Goal: Transaction & Acquisition: Subscribe to service/newsletter

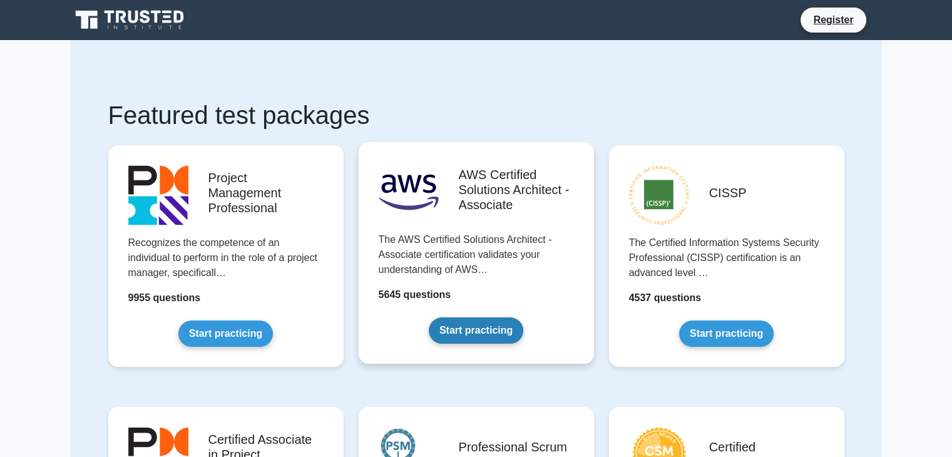
click at [460, 327] on link "Start practicing" at bounding box center [476, 330] width 95 height 26
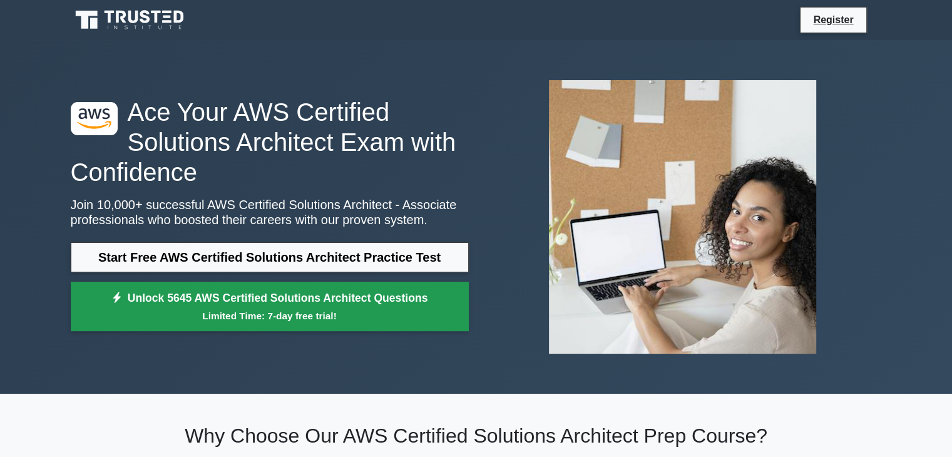
click at [348, 312] on small "Limited Time: 7-day free trial!" at bounding box center [269, 316] width 367 height 14
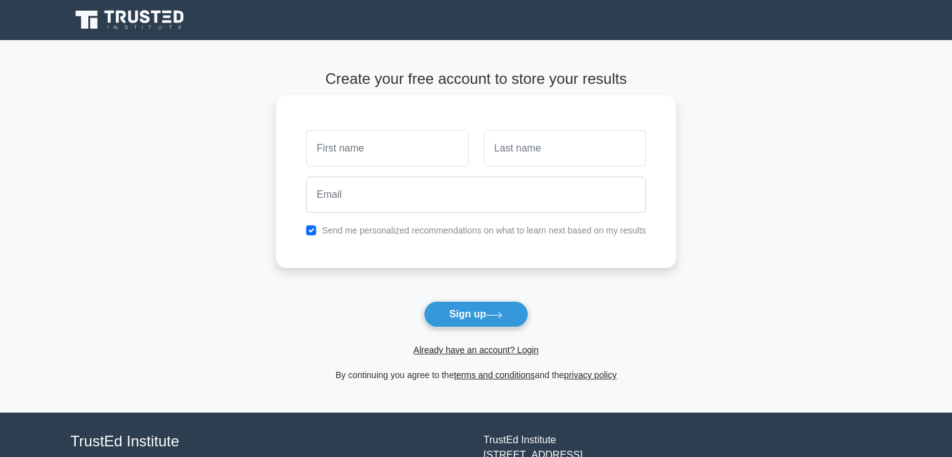
click at [341, 158] on input "text" at bounding box center [387, 148] width 162 height 36
type input "c"
type input "alberto"
click at [525, 148] on input "text" at bounding box center [565, 148] width 162 height 36
type input "chin"
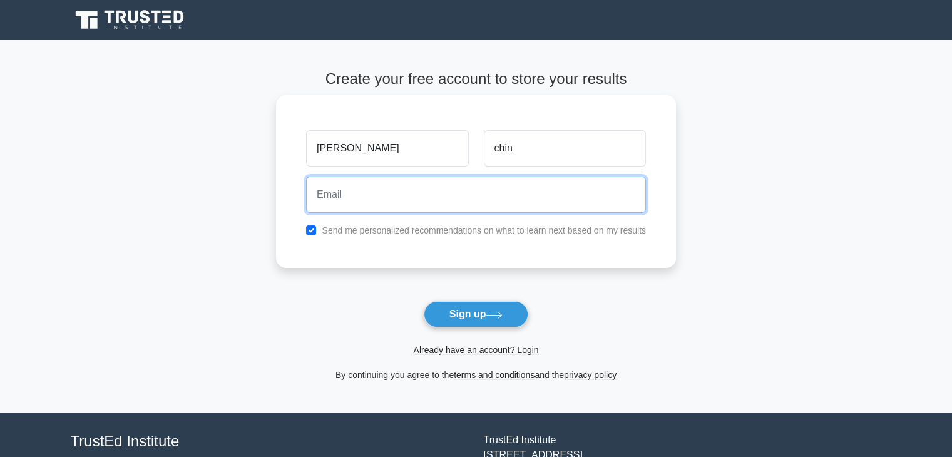
click at [334, 185] on input "email" at bounding box center [476, 195] width 340 height 36
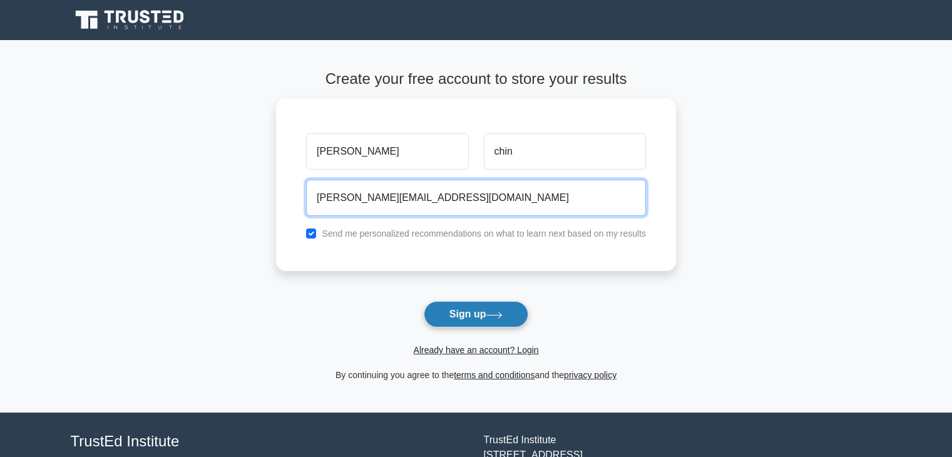
type input "albertochin@bhsa.edu.bz"
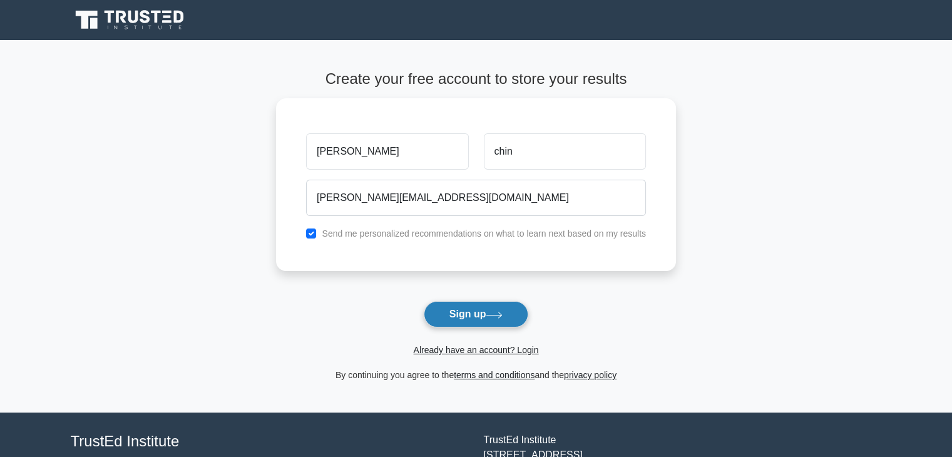
click at [440, 314] on button "Sign up" at bounding box center [476, 314] width 105 height 26
